Goal: Task Accomplishment & Management: Complete application form

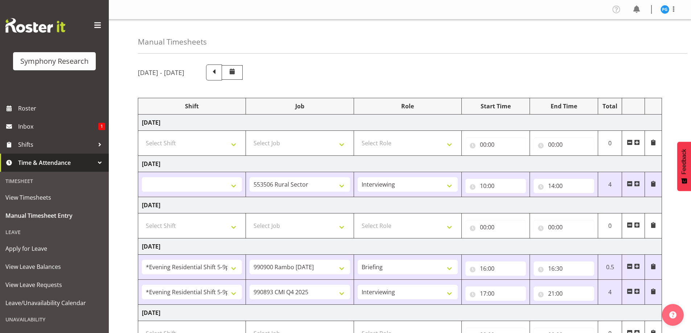
select select
select select "10587"
select select "47"
select select "48116"
select select "10732"
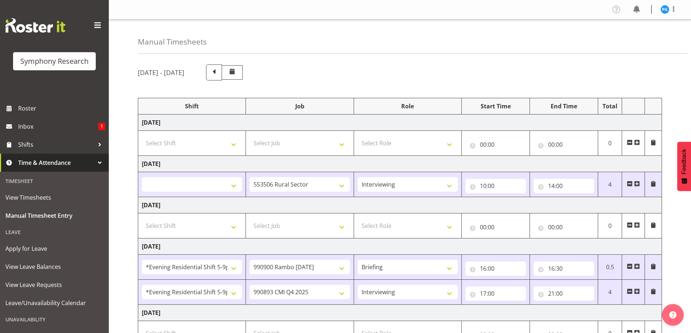
select select "48116"
select select "10575"
select select "47"
select select "2690"
select select "10732"
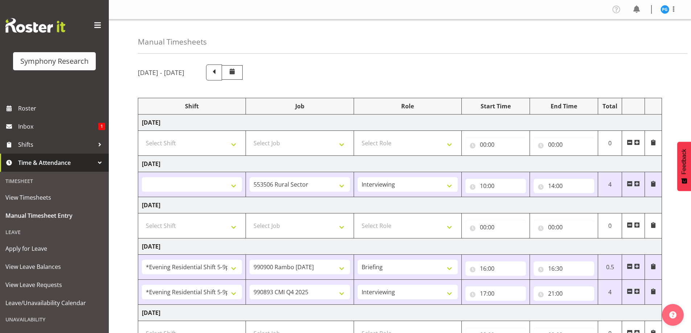
select select "43777"
select select "10732"
select select "47"
select select "43777"
select select "10732"
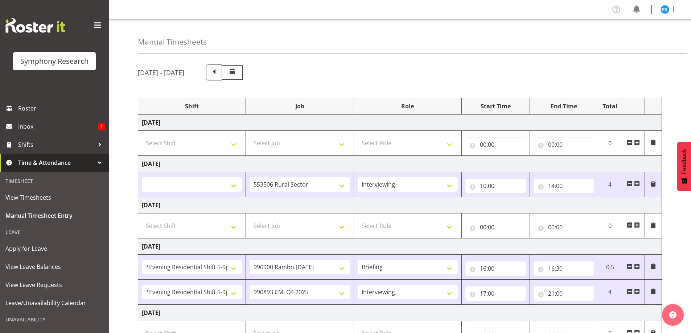
select select "47"
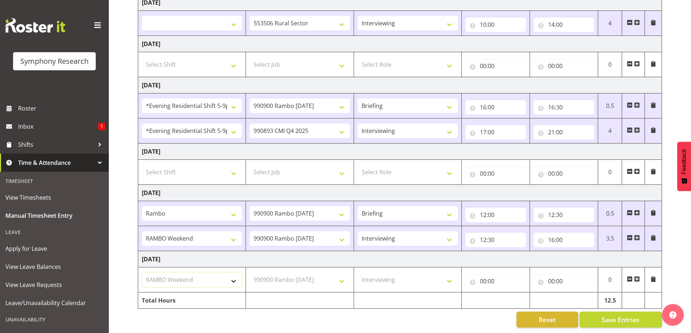
click at [209, 276] on select "Select Shift !!Weekend Residential (Roster IT Shift Label) *Business 9/10am ~ 4…" at bounding box center [192, 280] width 100 height 15
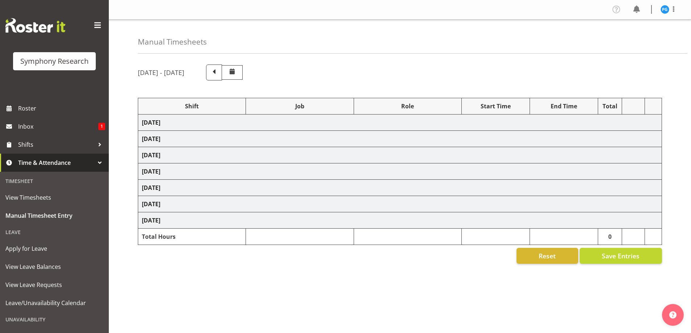
select select
select select "10587"
select select "47"
select select "48116"
select select "10732"
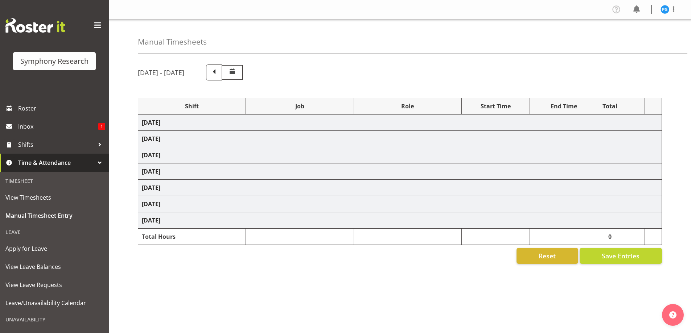
select select "48116"
select select "10575"
select select "47"
select select "2690"
select select "10732"
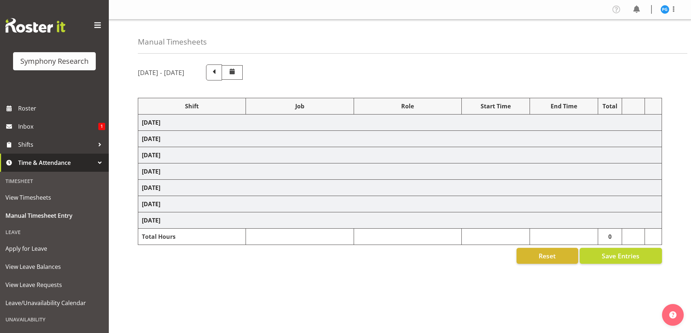
select select "43777"
select select "10732"
select select "47"
select select "43777"
select select "10732"
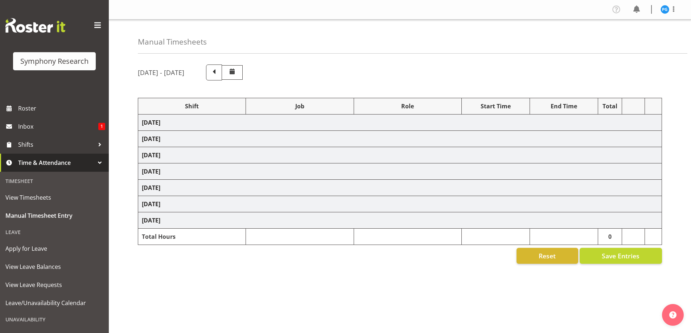
select select "47"
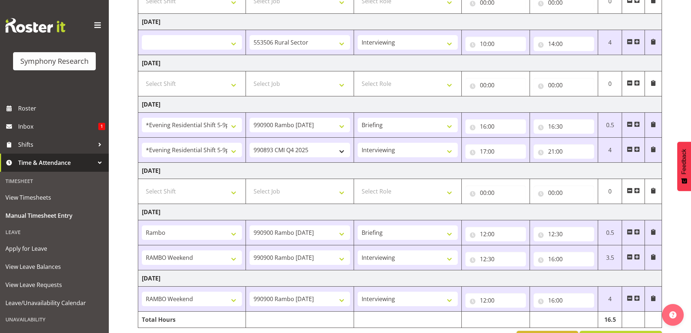
scroll to position [167, 0]
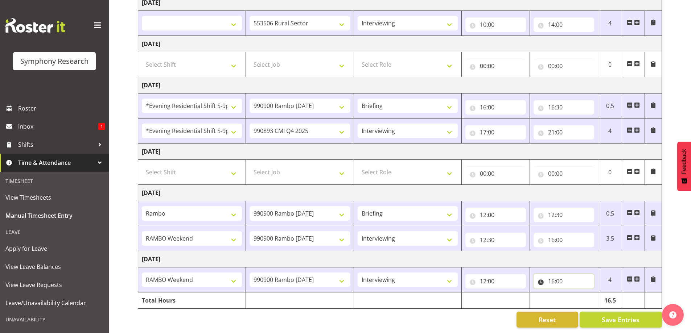
click at [549, 277] on input "16:00" at bounding box center [563, 281] width 61 height 15
click at [583, 296] on select "00 01 02 03 04 05 06 07 08 09 10 11 12 13 14 15 16 17 18 19 20 21 22 23" at bounding box center [583, 300] width 16 height 15
select select "12"
click at [575, 293] on select "00 01 02 03 04 05 06 07 08 09 10 11 12 13 14 15 16 17 18 19 20 21 22 23" at bounding box center [583, 300] width 16 height 15
select select
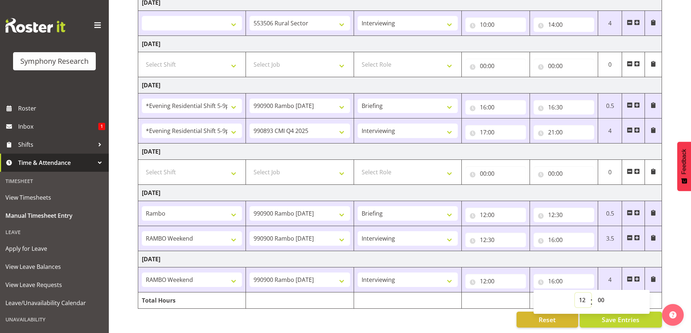
type input "12:00"
click at [604, 295] on select "00 01 02 03 04 05 06 07 08 09 10 11 12 13 14 15 16 17 18 19 20 21 22 23 24 25 2…" at bounding box center [601, 300] width 16 height 15
select select "30"
click at [593, 293] on select "00 01 02 03 04 05 06 07 08 09 10 11 12 13 14 15 16 17 18 19 20 21 22 23 24 25 2…" at bounding box center [601, 300] width 16 height 15
select select
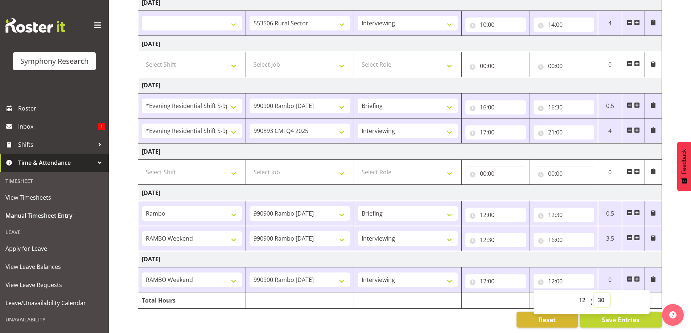
type input "12:30"
click at [589, 255] on td "[DATE]" at bounding box center [399, 259] width 523 height 16
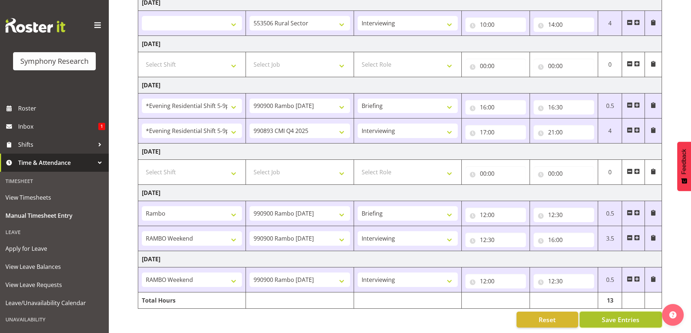
click at [607, 315] on span "Save Entries" at bounding box center [620, 319] width 38 height 9
click at [605, 172] on body "Symphony Research Roster Inbox 1 Shifts Time & Attendance Timesheet View Timesh…" at bounding box center [345, 5] width 691 height 333
click at [637, 276] on span at bounding box center [637, 279] width 6 height 6
select select
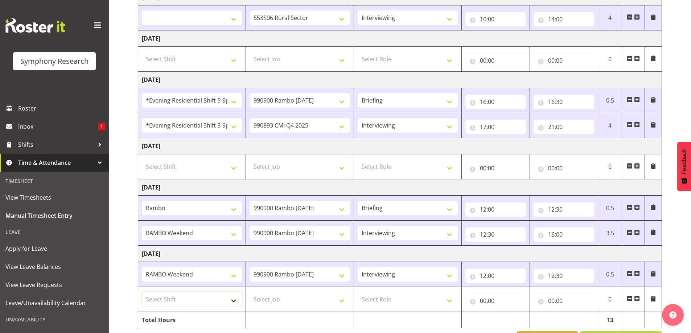
click at [233, 304] on select "Select Shift !!Weekend Residential (Roster IT Shift Label) *Business 9/10am ~ 4…" at bounding box center [192, 299] width 100 height 15
select select "17154"
click at [142, 292] on select "Select Shift !!Weekend Residential (Roster IT Shift Label) *Business 9/10am ~ 4…" at bounding box center [192, 299] width 100 height 15
select select
click at [343, 301] on select "Select Job 550060 IF Admin 553492 World Poll Aus Wave 2 Main 2025 553493 World …" at bounding box center [299, 299] width 100 height 15
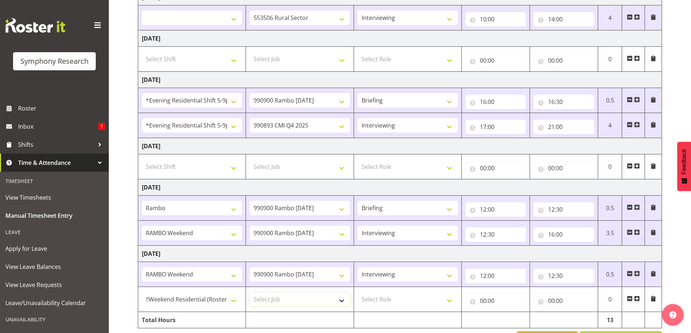
select select "10575"
click at [249, 292] on select "Select Job 550060 IF Admin 553492 World Poll Aus Wave 2 Main 2025 553493 World …" at bounding box center [299, 299] width 100 height 15
select select
click at [451, 302] on select "Select Role Briefing Interviewing" at bounding box center [407, 299] width 100 height 15
select select "47"
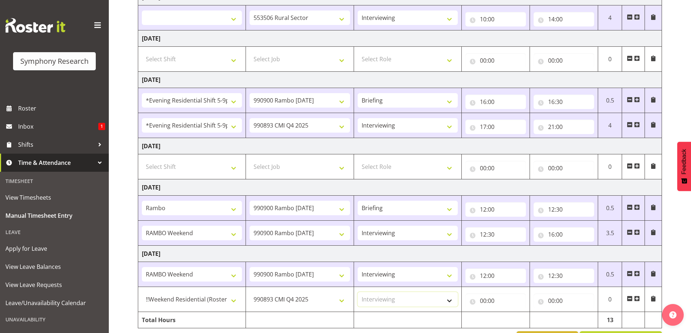
click at [357, 292] on select "Select Role Briefing Interviewing" at bounding box center [407, 299] width 100 height 15
select select
click at [490, 301] on input "00:00" at bounding box center [495, 301] width 61 height 15
click at [511, 321] on select "00 01 02 03 04 05 06 07 08 09 10 11 12 13 14 15 16 17 18 19 20 21 22 23" at bounding box center [514, 319] width 16 height 15
select select "12"
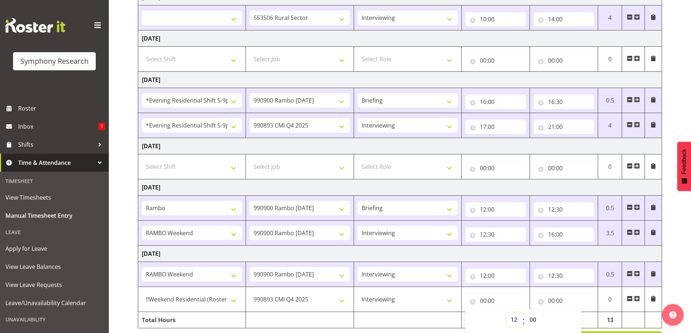
click at [506, 312] on select "00 01 02 03 04 05 06 07 08 09 10 11 12 13 14 15 16 17 18 19 20 21 22 23" at bounding box center [514, 319] width 16 height 15
select select
type input "12:00"
click at [536, 321] on select "00 01 02 03 04 05 06 07 08 09 10 11 12 13 14 15 16 17 18 19 20 21 22 23 24 25 2…" at bounding box center [533, 319] width 16 height 15
select select "30"
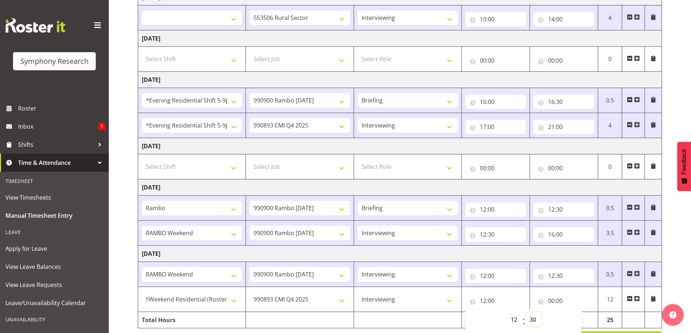
click at [525, 312] on select "00 01 02 03 04 05 06 07 08 09 10 11 12 13 14 15 16 17 18 19 20 21 22 23 24 25 2…" at bounding box center [533, 319] width 16 height 15
select select
type input "12:30"
click at [554, 301] on input "00:00" at bounding box center [563, 301] width 61 height 15
click at [581, 319] on select "00 01 02 03 04 05 06 07 08 09 10 11 12 13 14 15 16 17 18 19 20 21 22 23" at bounding box center [583, 319] width 16 height 15
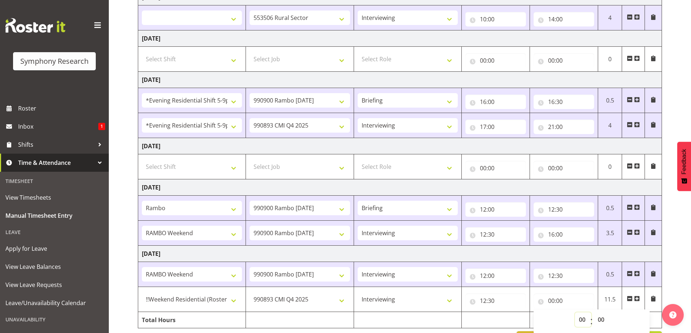
select select "16"
click at [575, 312] on select "00 01 02 03 04 05 06 07 08 09 10 11 12 13 14 15 16 17 18 19 20 21 22 23" at bounding box center [583, 319] width 16 height 15
select select
type input "16:00"
click at [571, 252] on td "[DATE]" at bounding box center [399, 254] width 523 height 16
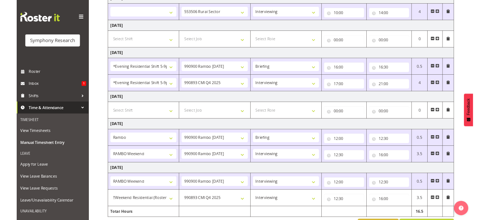
scroll to position [192, 0]
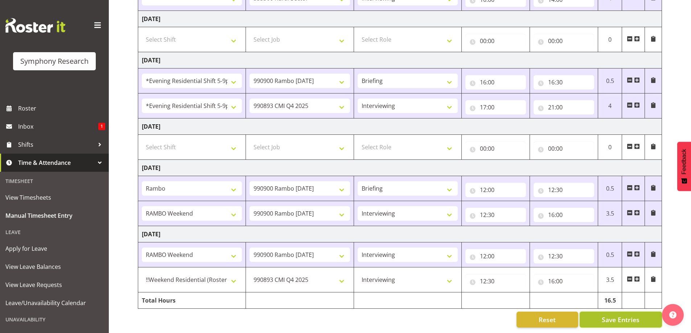
click at [609, 315] on span "Save Entries" at bounding box center [620, 319] width 38 height 9
select select
